Goal: Find specific page/section: Find specific page/section

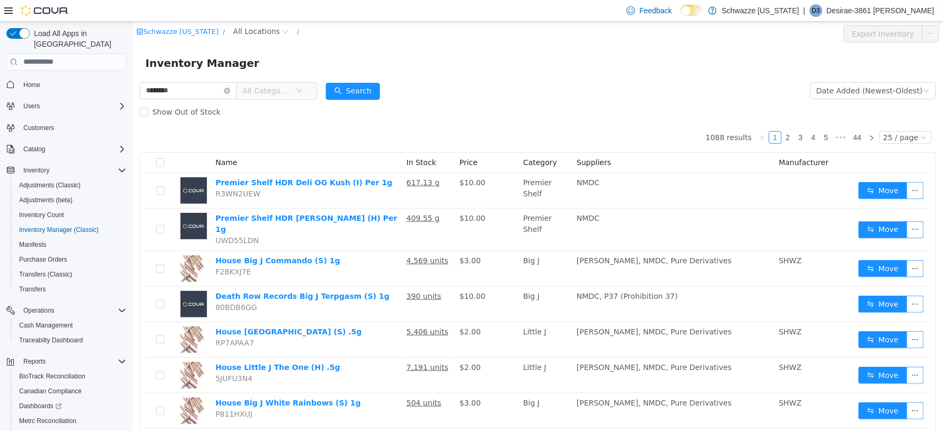
type input "********"
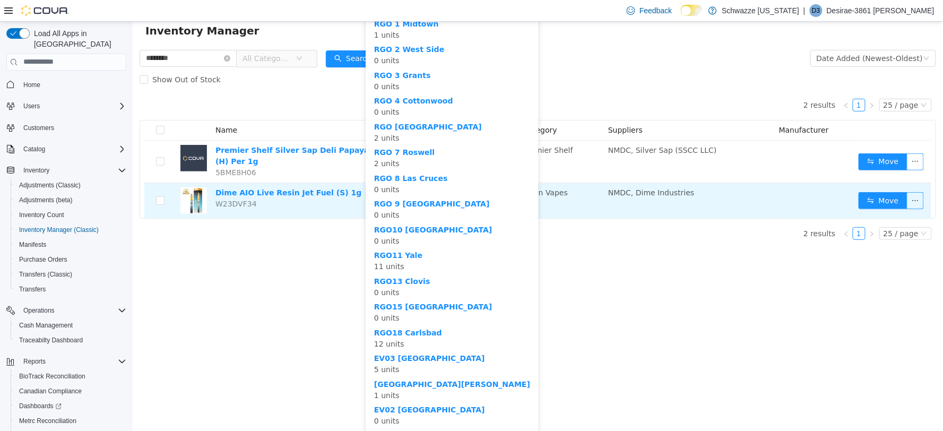
scroll to position [59, 0]
